Goal: Task Accomplishment & Management: Complete application form

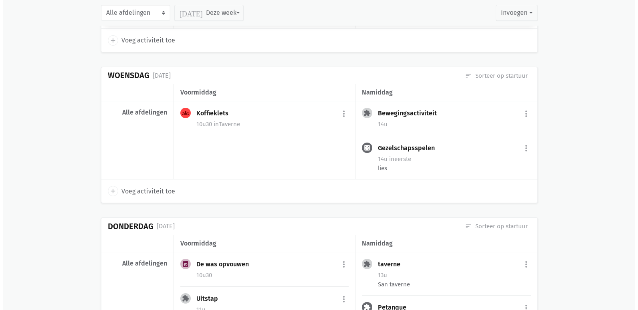
scroll to position [400, 0]
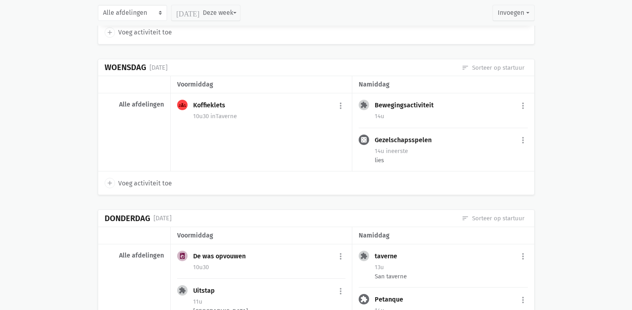
click at [152, 182] on span "Voeg activiteit toe" at bounding box center [145, 183] width 54 height 10
select select "14:00"
select select "15:00"
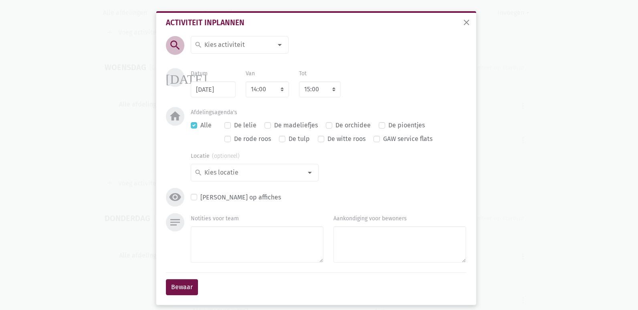
click at [226, 48] on input at bounding box center [237, 45] width 69 height 10
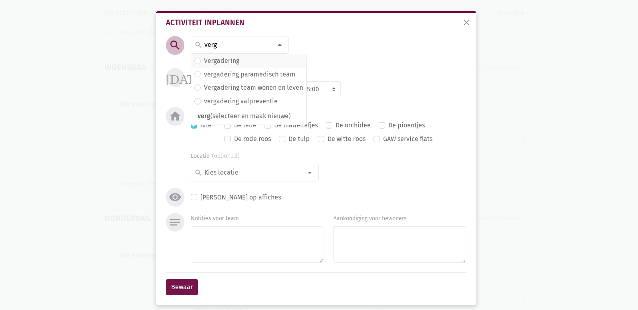
type input "verg"
click at [217, 58] on label "Vergadering" at bounding box center [221, 61] width 35 height 10
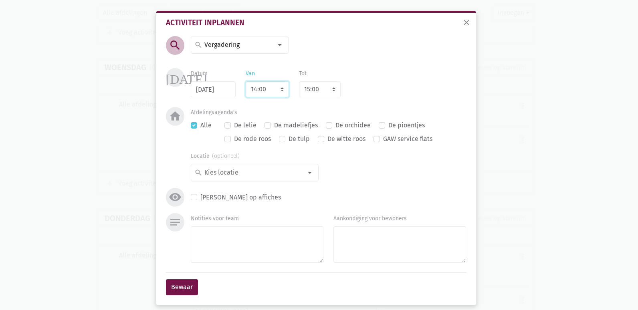
click at [271, 87] on select "7:00 7:15 7:30 7:45 8:00 8:15 8:30 8:45 9:00 9:15 9:30 9:45 10:00 10:15 10:30 1…" at bounding box center [266, 89] width 43 height 16
select select "10:00"
click at [245, 81] on select "7:00 7:15 7:30 7:45 8:00 8:15 8:30 8:45 9:00 9:15 9:30 9:45 10:00 10:15 10:30 1…" at bounding box center [266, 89] width 43 height 16
select select "11:00"
click at [381, 97] on div "Datum [DATE] Van 7:00 7:15 7:30 7:45 8:00 8:15 8:30 8:45 9:00 9:15 9:30 9:45 10…" at bounding box center [328, 82] width 285 height 29
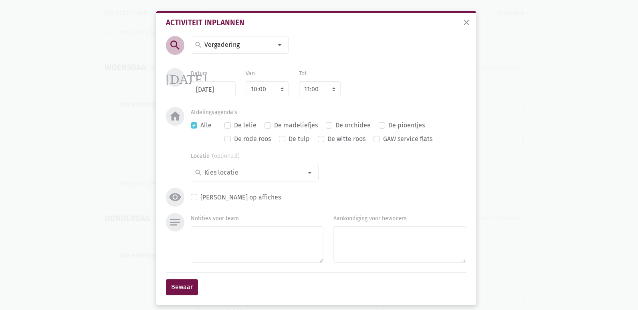
click at [280, 123] on label "De madeliefjes" at bounding box center [296, 125] width 44 height 10
click at [271, 123] on input "De madeliefjes" at bounding box center [267, 124] width 6 height 8
checkbox input "true"
checkbox input "false"
click at [235, 269] on div "notes Notities voor team Aankondiging voor bewoners" at bounding box center [316, 242] width 304 height 59
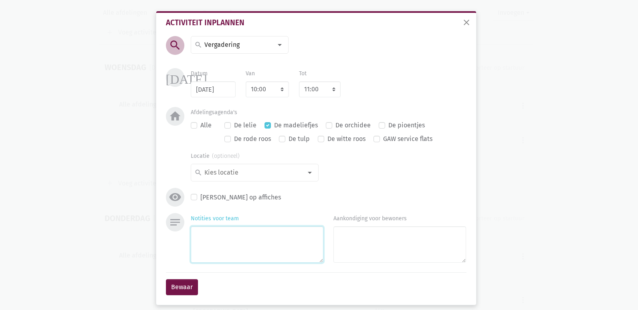
click at [246, 253] on textarea "Notities voor team" at bounding box center [257, 244] width 133 height 36
type textarea "Vergadering Paramedisch Team *activiteiten september"
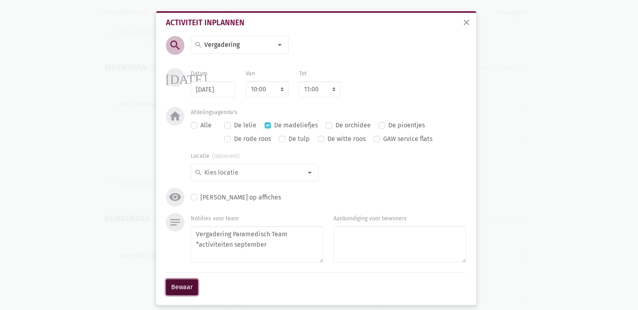
click at [176, 285] on button "Bewaar" at bounding box center [182, 287] width 32 height 16
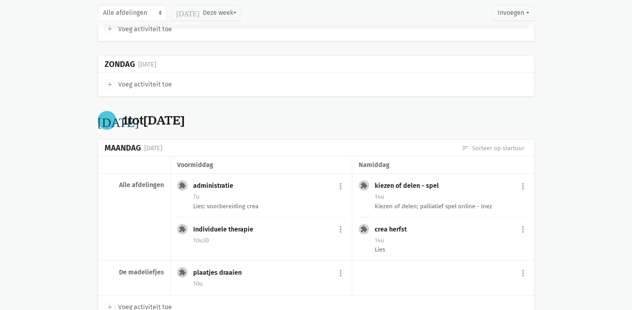
scroll to position [940, 0]
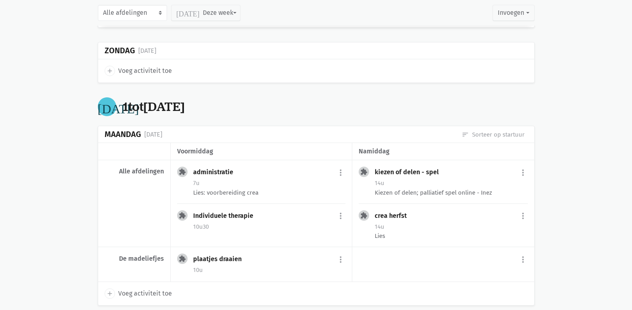
drag, startPoint x: 49, startPoint y: 156, endPoint x: 56, endPoint y: 174, distance: 19.4
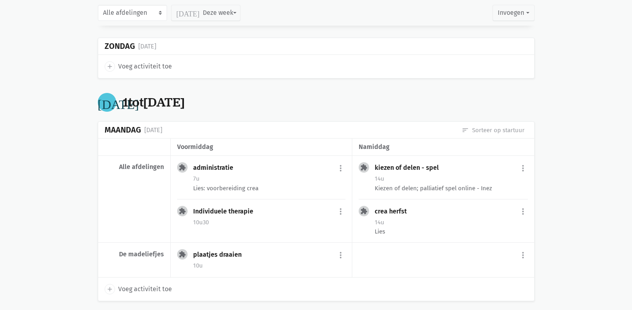
click at [51, 168] on main "Onze fiches Gedeelde fiches Themakalender Evaluatie Planning Weekoverzicht prin…" at bounding box center [316, 167] width 632 height 2176
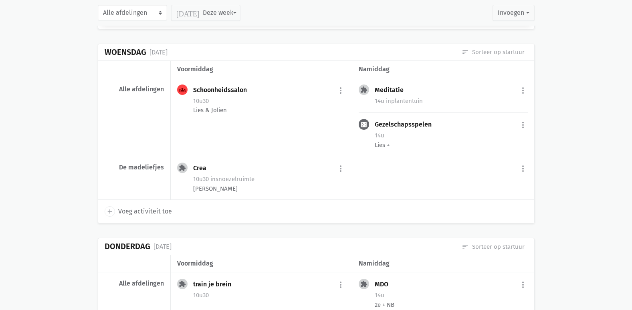
scroll to position [1317, 0]
